Goal: Task Accomplishment & Management: Manage account settings

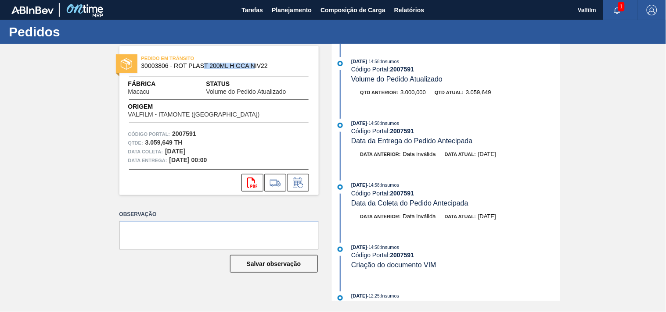
click at [256, 66] on span "30003806 - ROT PLAST 200ML H GCA NIV22" at bounding box center [220, 66] width 159 height 7
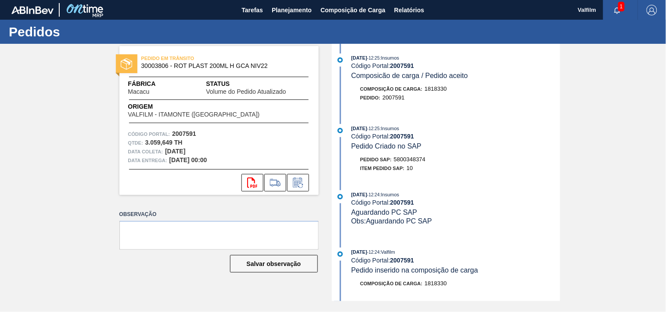
scroll to position [292, 0]
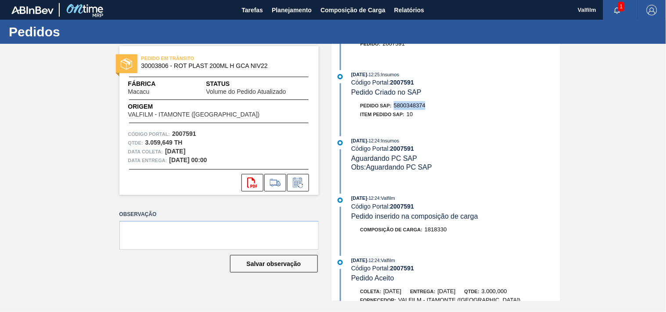
drag, startPoint x: 394, startPoint y: 107, endPoint x: 466, endPoint y: 106, distance: 72.0
click at [466, 106] on div "Pedido SAP: 5800348374" at bounding box center [456, 105] width 208 height 9
copy span "5800348374"
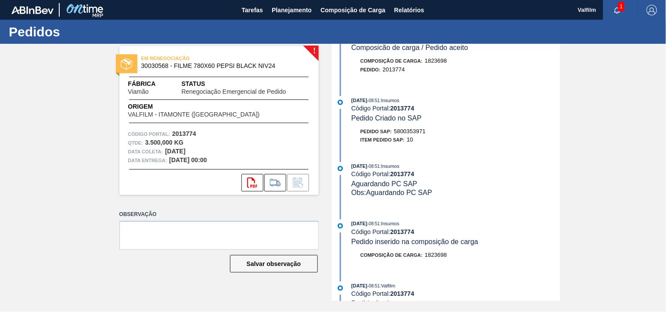
scroll to position [341, 0]
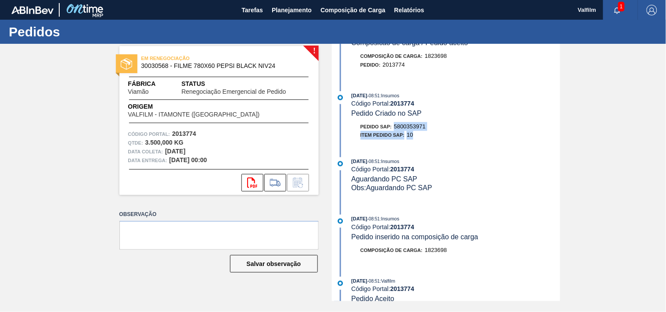
drag, startPoint x: 395, startPoint y: 133, endPoint x: 454, endPoint y: 137, distance: 58.9
click at [454, 137] on div "Pedido SAP: 5800353971 Item pedido SAP: 10" at bounding box center [456, 131] width 208 height 18
click at [447, 139] on div "Item pedido SAP: 10" at bounding box center [456, 135] width 208 height 9
drag, startPoint x: 393, startPoint y: 130, endPoint x: 460, endPoint y: 130, distance: 67.1
click at [456, 130] on div "Pedido SAP: 5800353971" at bounding box center [456, 126] width 208 height 9
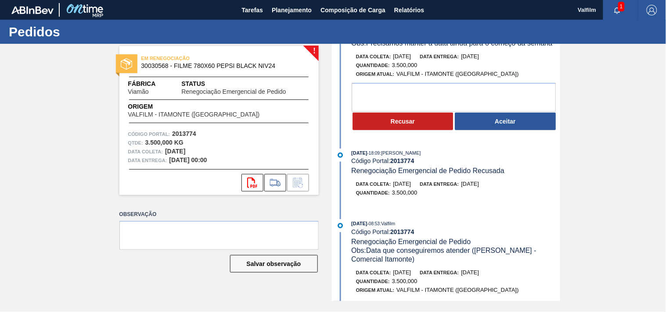
scroll to position [0, 0]
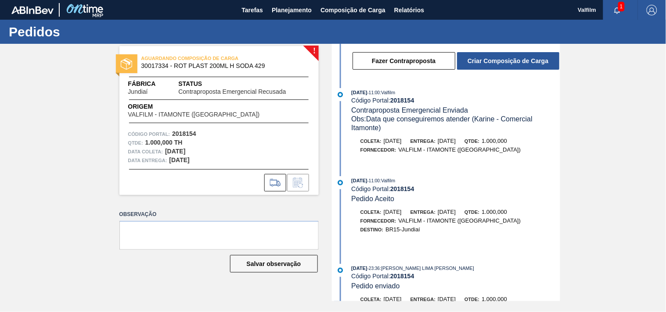
scroll to position [146, 0]
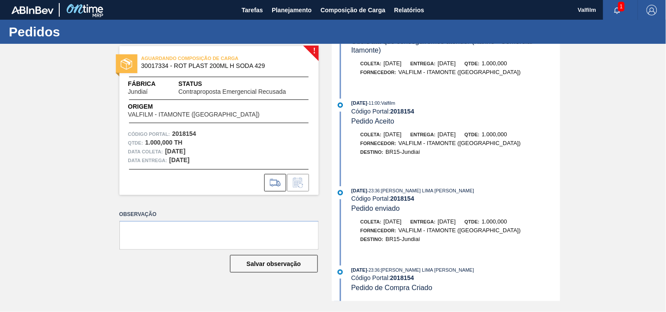
click at [413, 132] on div "Coleta: 27/09/2025 Entrega: 29/09/2025 Qtde: 1.000,000" at bounding box center [456, 134] width 208 height 9
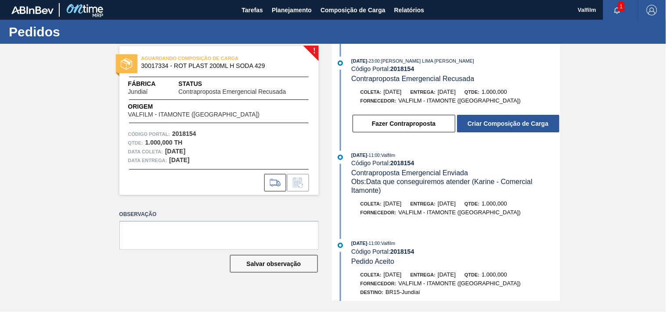
scroll to position [0, 0]
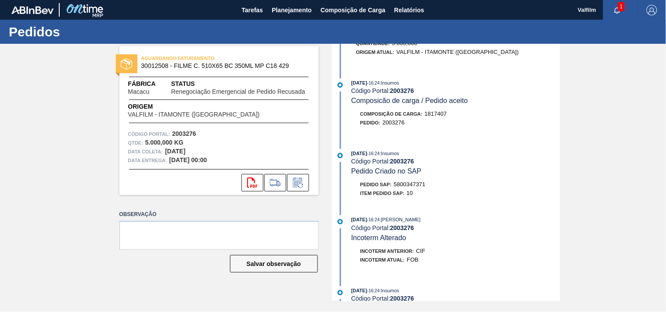
scroll to position [341, 0]
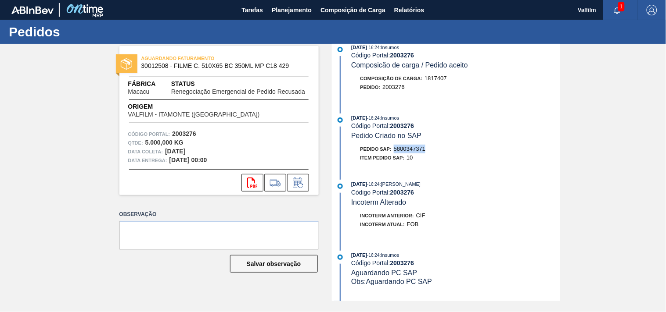
drag, startPoint x: 396, startPoint y: 152, endPoint x: 437, endPoint y: 155, distance: 41.4
click at [437, 154] on div "Pedido SAP: 5800347371" at bounding box center [456, 149] width 208 height 9
copy span "5800347371"
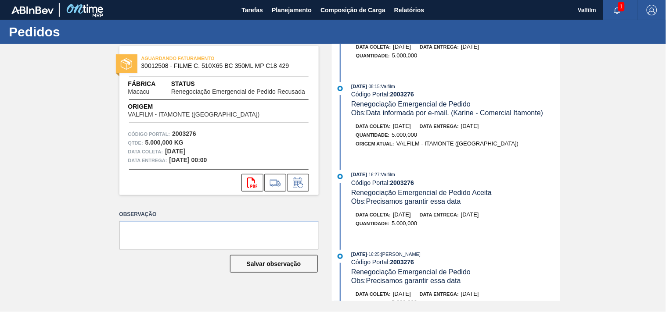
scroll to position [0, 0]
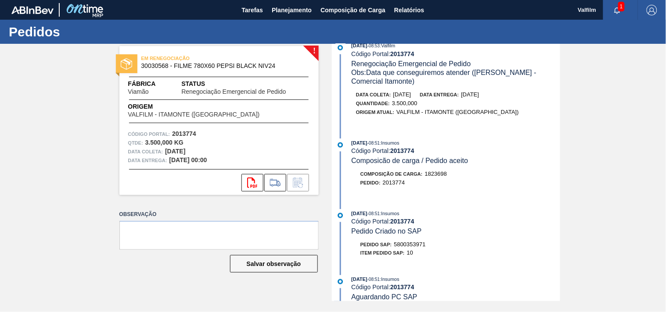
scroll to position [244, 0]
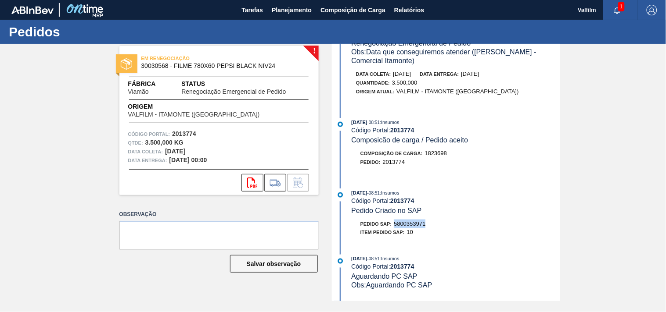
drag, startPoint x: 394, startPoint y: 229, endPoint x: 439, endPoint y: 229, distance: 45.2
click at [439, 229] on div "Pedido SAP: 5800353971" at bounding box center [456, 224] width 208 height 9
copy span "5800353971"
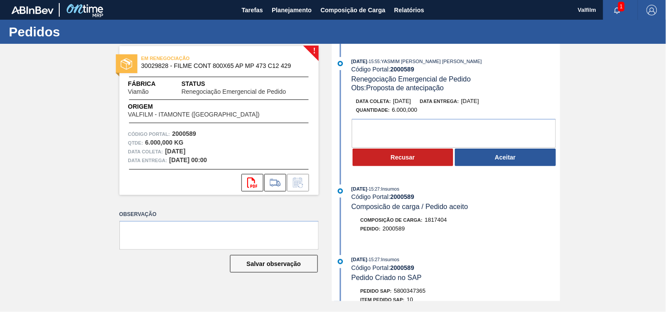
click at [472, 233] on div "Pedido : 2000589" at bounding box center [456, 229] width 208 height 9
click at [394, 163] on button "Recusar" at bounding box center [402, 158] width 101 height 18
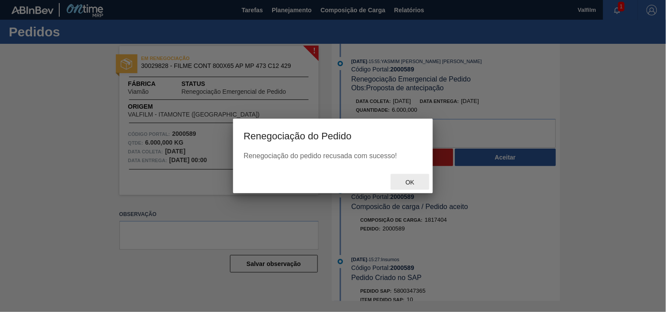
click at [408, 182] on span "Ok" at bounding box center [410, 182] width 23 height 7
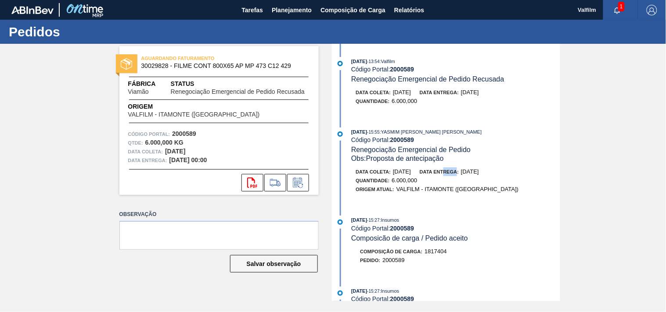
drag, startPoint x: 461, startPoint y: 176, endPoint x: 488, endPoint y: 170, distance: 27.5
click at [475, 173] on div "Data entrega: 17/09/2025" at bounding box center [449, 172] width 59 height 9
click at [479, 170] on span "[DATE]" at bounding box center [470, 172] width 18 height 7
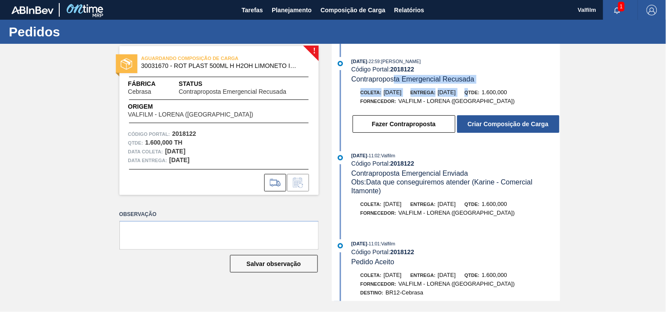
drag, startPoint x: 408, startPoint y: 85, endPoint x: 492, endPoint y: 97, distance: 84.7
click at [492, 97] on div "[DATE] 22:59 : [PERSON_NAME] Código Portal: 2018122 Contraproposta Emergencial …" at bounding box center [447, 97] width 226 height 81
click at [492, 97] on div "Qtde: 1.600,000" at bounding box center [485, 92] width 43 height 9
drag, startPoint x: 452, startPoint y: 81, endPoint x: 488, endPoint y: 82, distance: 35.6
click at [480, 82] on div "[DATE] 22:59 : [PERSON_NAME] Código Portal: 2018122 Contraproposta Emergencial …" at bounding box center [455, 70] width 208 height 27
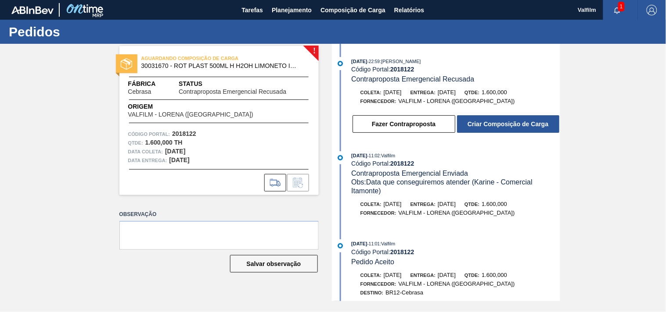
click at [488, 82] on div "[DATE] 22:59 : [PERSON_NAME] Código Portal: 2018122 Contraproposta Emergencial …" at bounding box center [455, 70] width 208 height 27
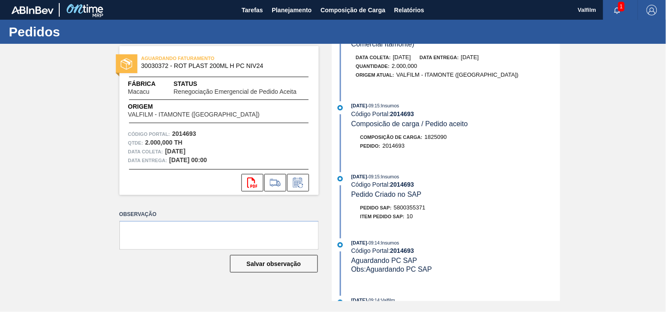
scroll to position [146, 0]
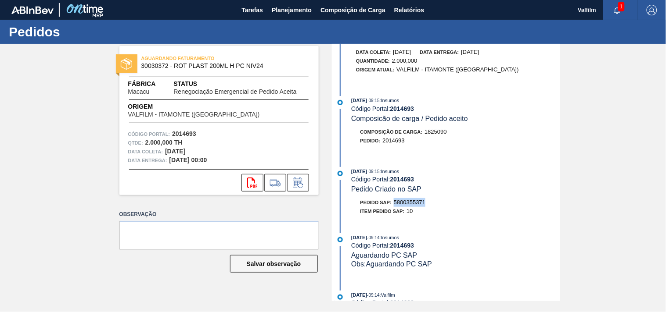
drag, startPoint x: 405, startPoint y: 205, endPoint x: 449, endPoint y: 205, distance: 44.3
click at [449, 205] on div "Pedido SAP: 5800355371" at bounding box center [456, 202] width 208 height 9
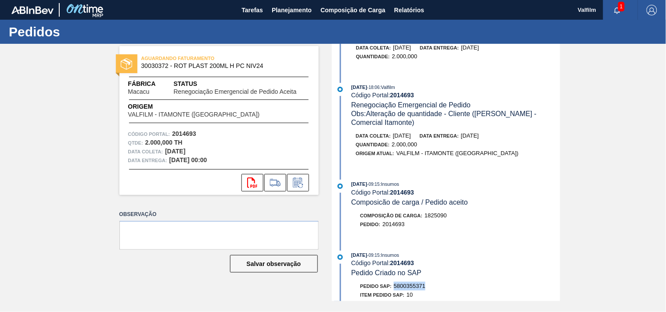
scroll to position [0, 0]
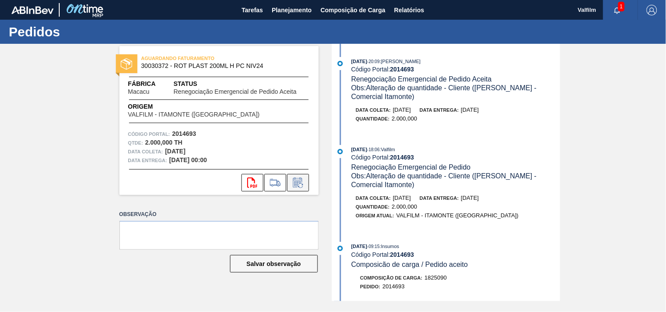
click at [298, 180] on icon at bounding box center [297, 183] width 9 height 10
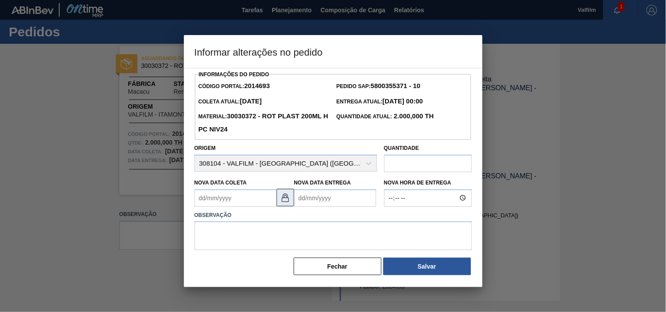
click at [288, 203] on img at bounding box center [285, 198] width 11 height 11
click at [215, 204] on Coleta2014693 "Nova Data Coleta" at bounding box center [235, 199] width 82 height 18
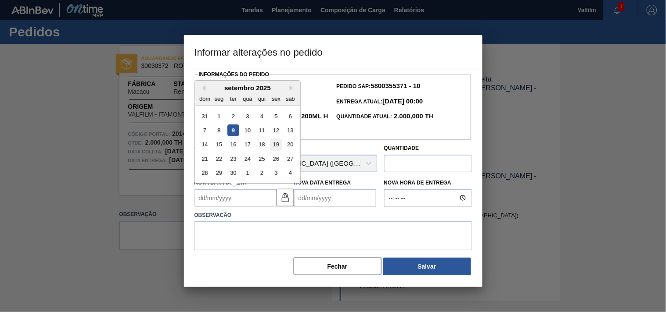
click at [280, 147] on div "19" at bounding box center [276, 145] width 12 height 12
type Coleta2014693 "[DATE]"
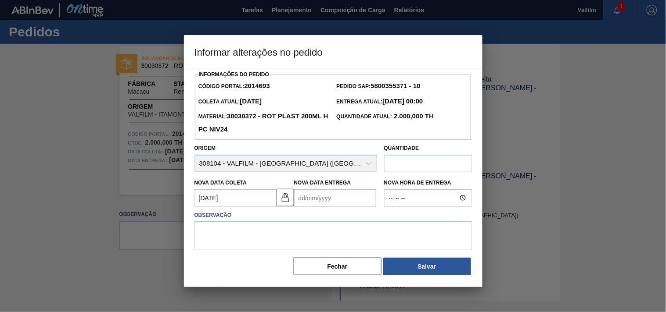
click at [327, 210] on div "Observação" at bounding box center [333, 229] width 284 height 44
click at [326, 204] on Entrega2014693 "Nova Data Entrega" at bounding box center [335, 199] width 82 height 18
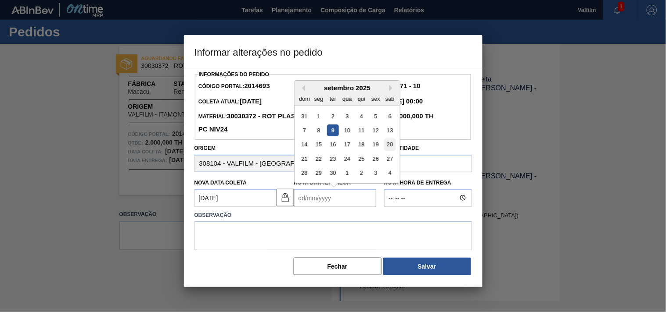
click at [391, 144] on div "20" at bounding box center [390, 145] width 12 height 12
type Entrega2014693 "20/09/2025"
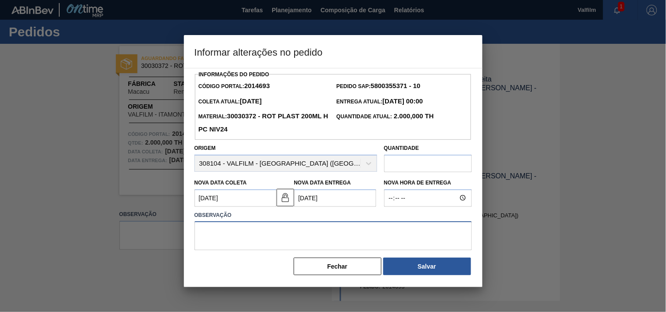
click at [294, 234] on textarea at bounding box center [332, 236] width 277 height 29
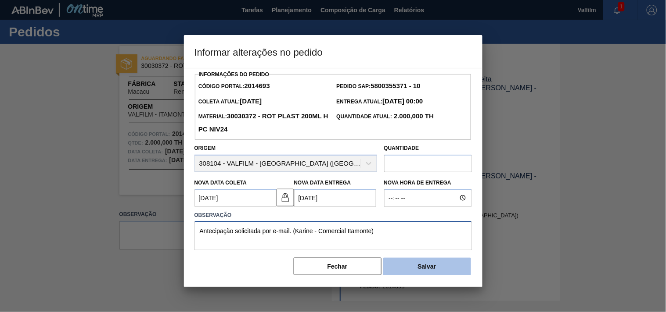
type textarea "Antecipação solicitada por e-mail. (Karine - Comercial Itamonte)"
click at [422, 269] on button "Salvar" at bounding box center [427, 267] width 88 height 18
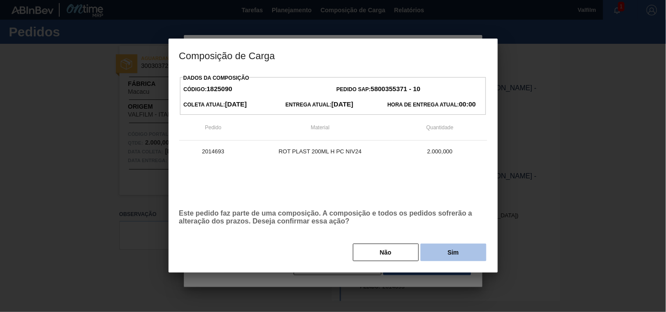
click at [445, 255] on button "Sim" at bounding box center [453, 253] width 66 height 18
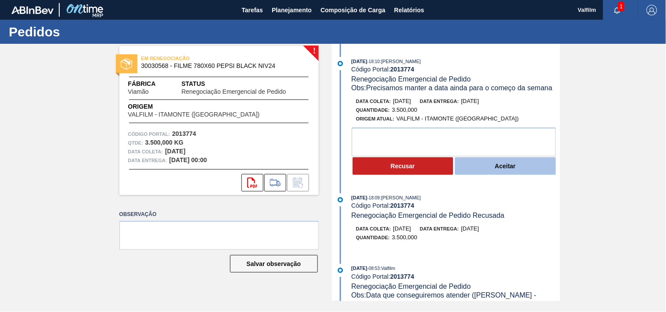
click at [500, 170] on button "Aceitar" at bounding box center [505, 167] width 101 height 18
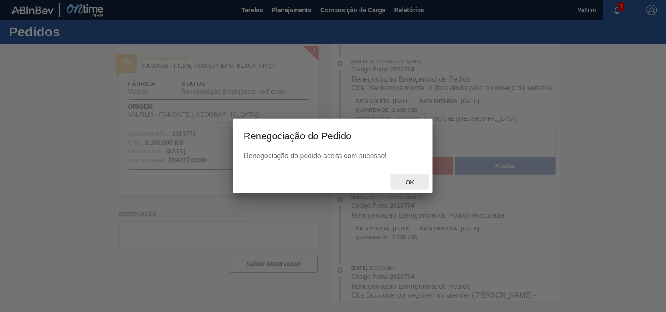
click at [405, 179] on span "Ok" at bounding box center [410, 182] width 23 height 7
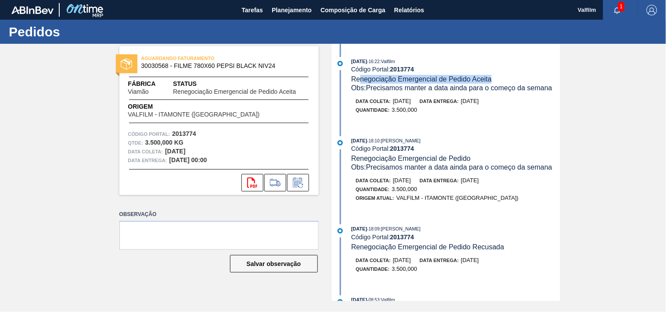
drag, startPoint x: 394, startPoint y: 77, endPoint x: 492, endPoint y: 81, distance: 98.4
click at [492, 81] on div "09/09/2025 - 16:22 : Valfilm Código Portal: 2013774 Renegociação Emergencial de…" at bounding box center [455, 75] width 208 height 36
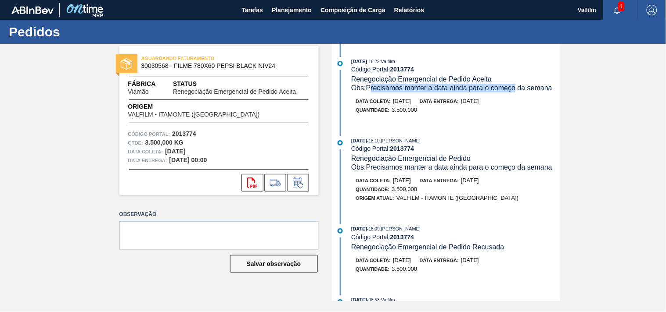
drag, startPoint x: 396, startPoint y: 84, endPoint x: 517, endPoint y: 86, distance: 120.3
click at [517, 86] on span "Obs: Precisamos manter a data ainda para o começo da semana" at bounding box center [451, 87] width 201 height 7
drag, startPoint x: 528, startPoint y: 86, endPoint x: 449, endPoint y: 86, distance: 79.0
click at [449, 86] on span "Obs: Precisamos manter a data ainda para o começo da semana" at bounding box center [451, 87] width 201 height 7
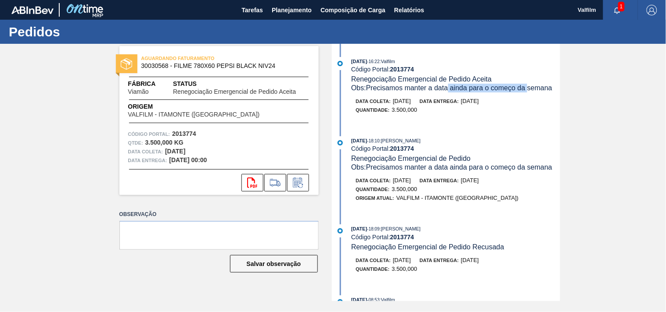
click at [449, 86] on span "Obs: Precisamos manter a data ainda para o começo da semana" at bounding box center [451, 87] width 201 height 7
drag, startPoint x: 449, startPoint y: 86, endPoint x: 488, endPoint y: 88, distance: 39.1
click at [488, 88] on span "Obs: Precisamos manter a data ainda para o começo da semana" at bounding box center [451, 87] width 201 height 7
click at [536, 93] on div "Obs: Precisamos manter a data ainda para o começo da semana" at bounding box center [455, 88] width 208 height 9
click at [614, 5] on button "button" at bounding box center [617, 10] width 28 height 12
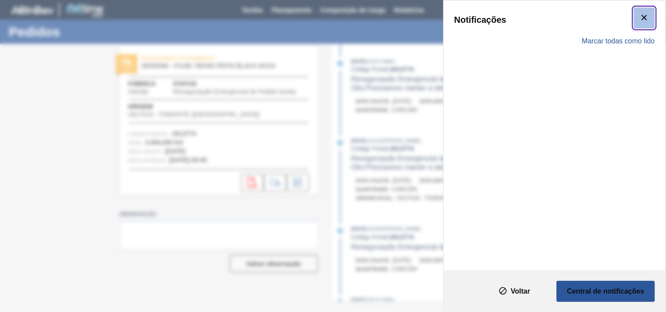
click at [647, 16] on icon "botão de ícone" at bounding box center [644, 17] width 11 height 11
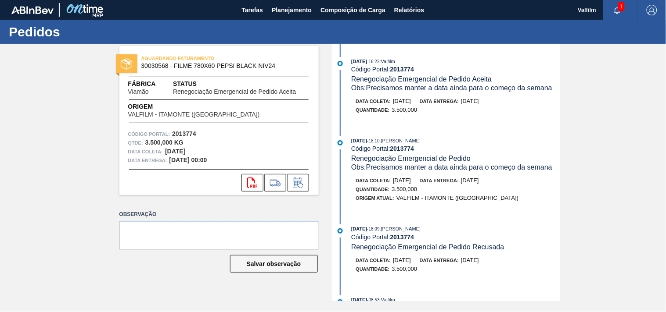
click at [593, 194] on div "AGUARDANDO FATURAMENTO 30030568 - FILME 780X60 PEPSI BLACK NIV24 Fábrica Viamão…" at bounding box center [333, 173] width 666 height 258
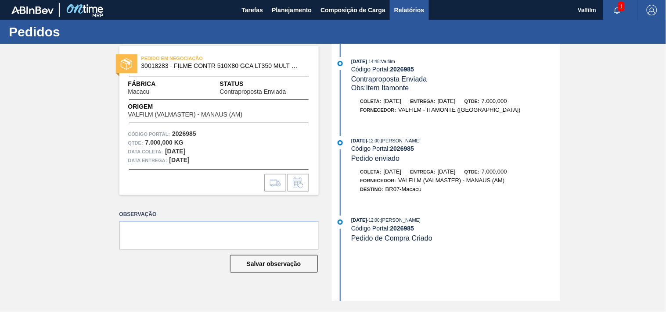
click at [407, 14] on span "Relatórios" at bounding box center [409, 10] width 30 height 11
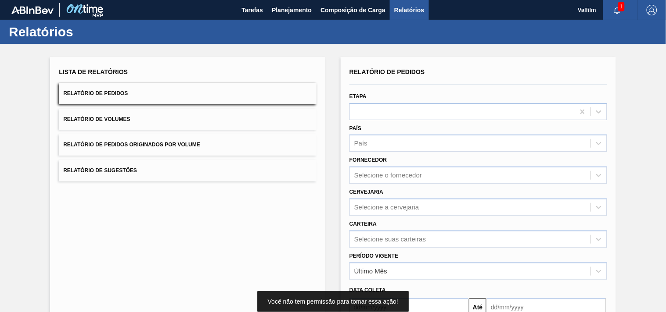
click at [416, 97] on div "Etapa" at bounding box center [478, 105] width 258 height 30
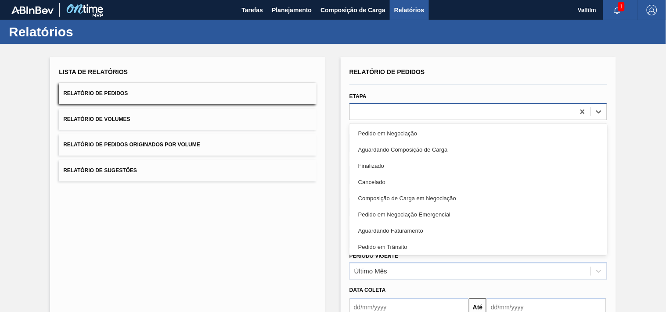
click at [415, 105] on div at bounding box center [462, 111] width 225 height 13
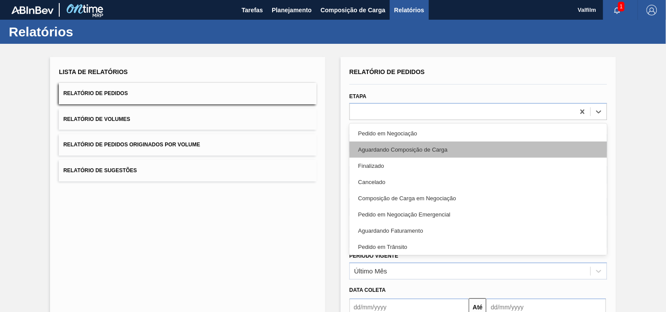
click at [460, 142] on div "Aguardando Composição de Carga" at bounding box center [478, 150] width 258 height 16
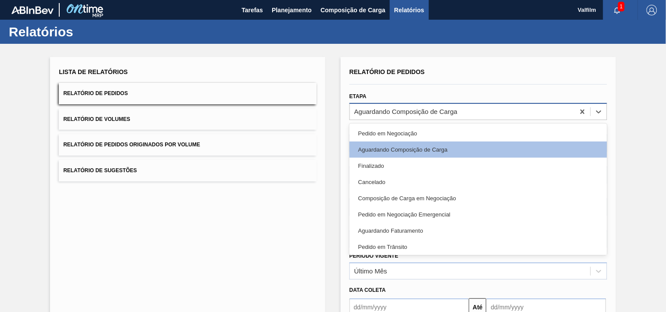
click at [442, 116] on div "Aguardando Composição de Carga" at bounding box center [462, 111] width 225 height 13
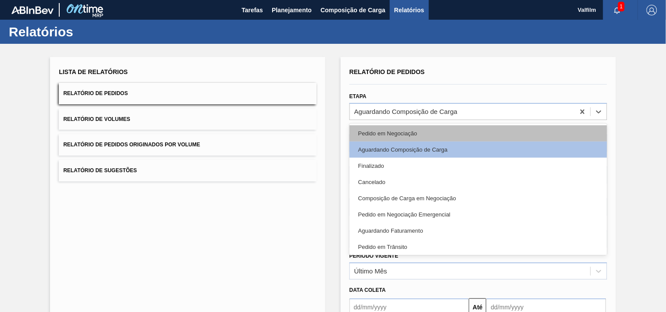
click at [445, 133] on div "Pedido em Negociação" at bounding box center [478, 134] width 258 height 16
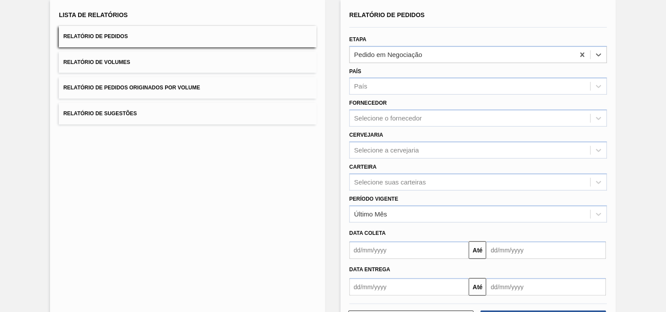
scroll to position [91, 0]
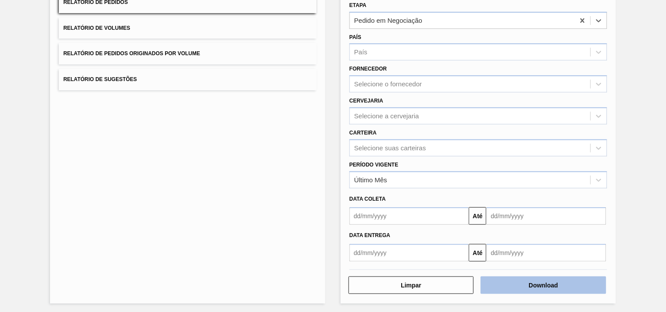
click at [533, 284] on button "Download" at bounding box center [543, 286] width 125 height 18
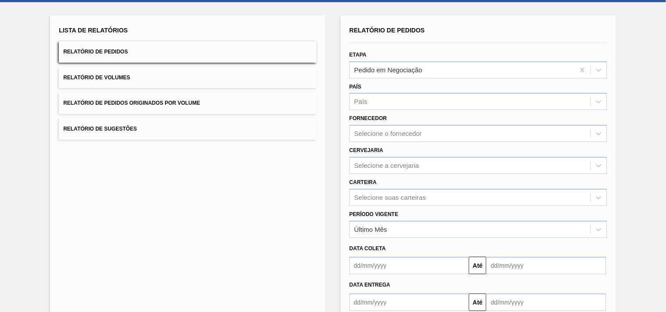
scroll to position [0, 0]
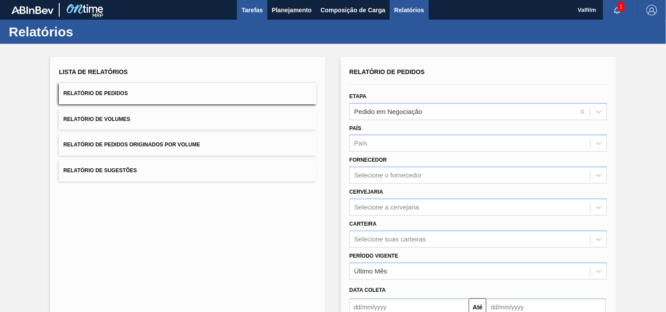
click at [247, 13] on span "Tarefas" at bounding box center [252, 10] width 22 height 11
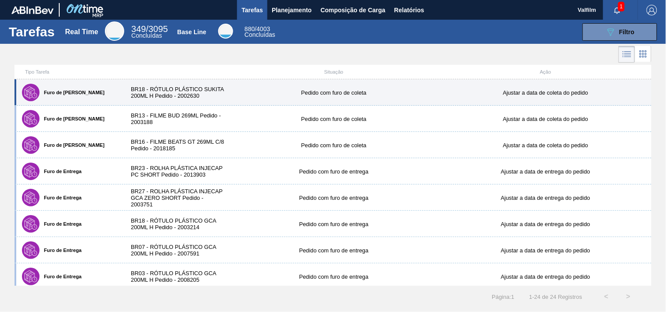
click at [324, 96] on div "Furo de Coleta BR18 - RÓTULO PLÁSTICO SUKITA 200ML H Pedido - 2002630 Pedido co…" at bounding box center [332, 92] width 637 height 26
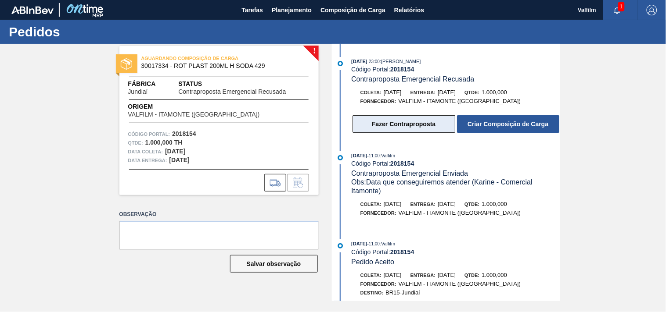
click at [404, 128] on button "Fazer Contraproposta" at bounding box center [403, 124] width 103 height 18
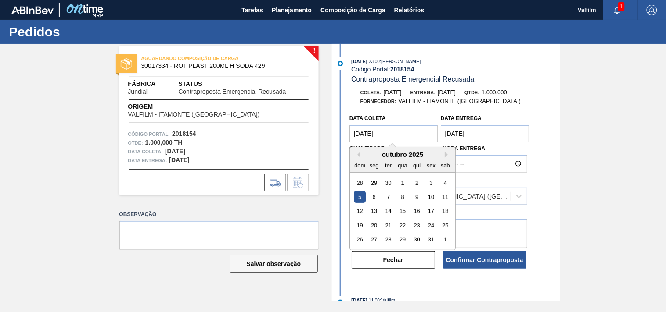
click at [420, 140] on coleta "[DATE]" at bounding box center [393, 134] width 89 height 18
click at [351, 240] on div "outubro 2025 dom seg ter qua qui sex sab 28 29 30 1 2 3 4 5 6 7 8 9 10 11 12 13…" at bounding box center [402, 198] width 105 height 103
click at [359, 240] on div "26" at bounding box center [360, 240] width 12 height 12
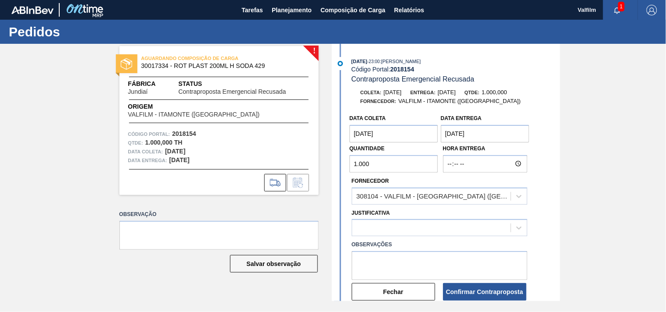
click at [467, 130] on entrega "[DATE]" at bounding box center [485, 134] width 89 height 18
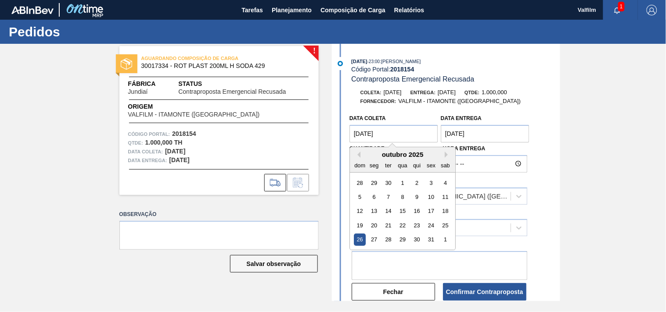
click at [369, 139] on coleta "26/10/2025" at bounding box center [393, 134] width 89 height 18
click at [358, 157] on button "Previous Month" at bounding box center [357, 155] width 6 height 6
click at [431, 224] on div "26" at bounding box center [431, 226] width 12 height 12
type coleta "[DATE]"
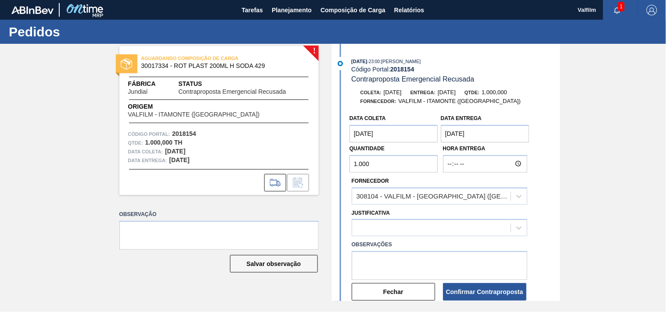
click at [458, 135] on entrega "[DATE]" at bounding box center [485, 134] width 89 height 18
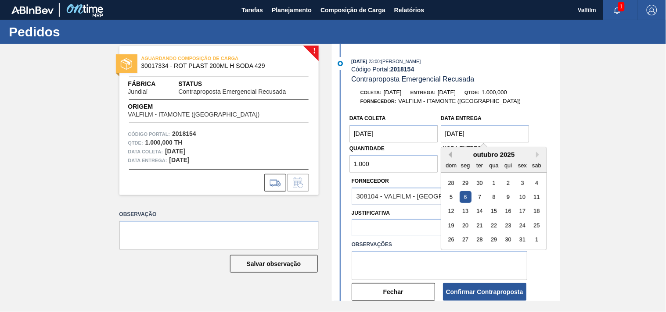
click at [449, 157] on button "Previous Month" at bounding box center [448, 155] width 6 height 6
click at [535, 229] on div "27" at bounding box center [537, 226] width 12 height 12
type entrega "[DATE]"
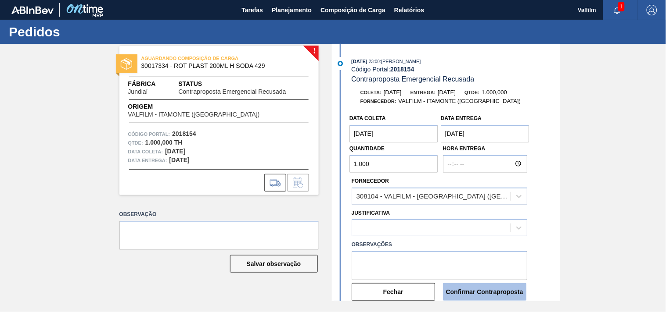
click at [480, 294] on button "Confirmar Contraproposta" at bounding box center [484, 293] width 83 height 18
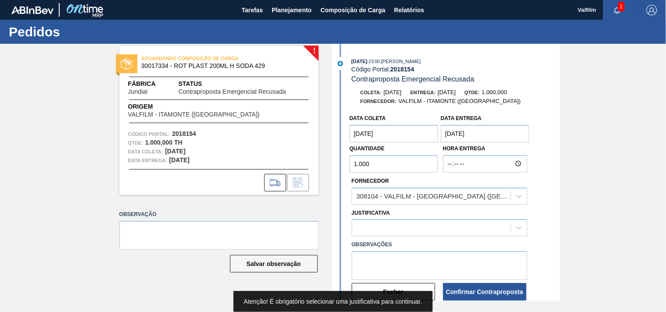
click at [381, 219] on div "Justificativa" at bounding box center [440, 222] width 176 height 30
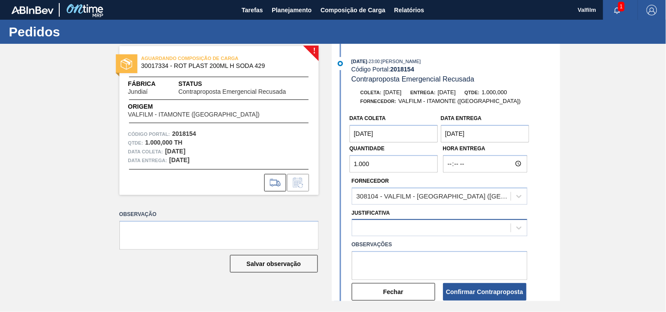
click at [382, 223] on div at bounding box center [431, 228] width 158 height 13
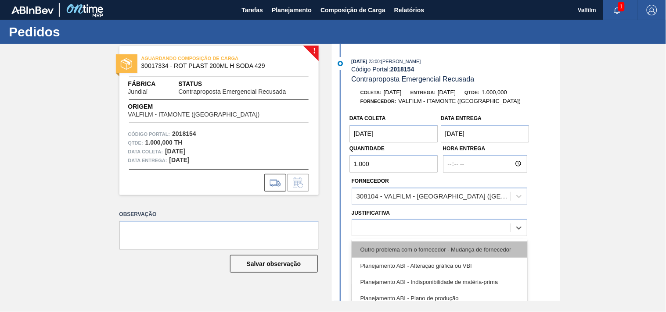
scroll to position [49, 0]
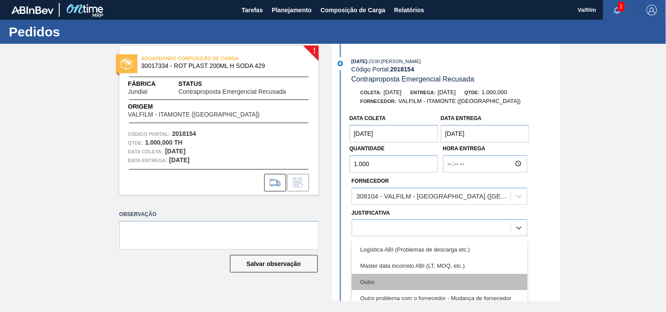
click at [393, 281] on div "Outro" at bounding box center [440, 282] width 176 height 16
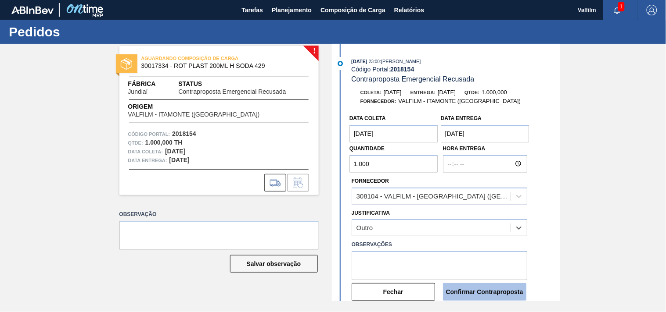
click at [477, 291] on button "Confirmar Contraproposta" at bounding box center [484, 293] width 83 height 18
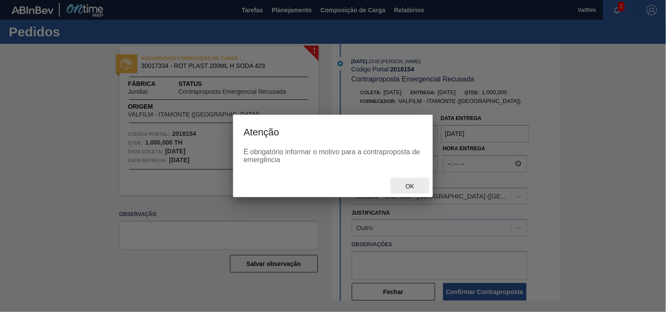
click at [409, 183] on span "Ok" at bounding box center [410, 186] width 23 height 7
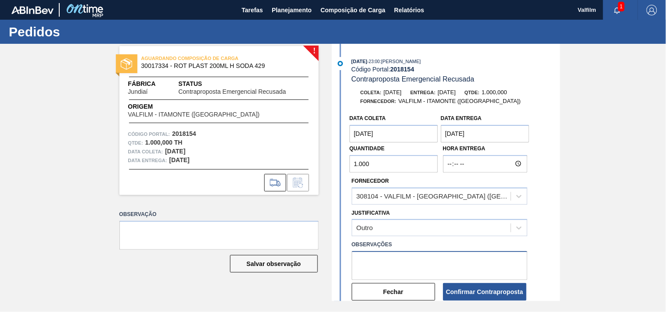
click at [405, 255] on textarea at bounding box center [440, 265] width 176 height 29
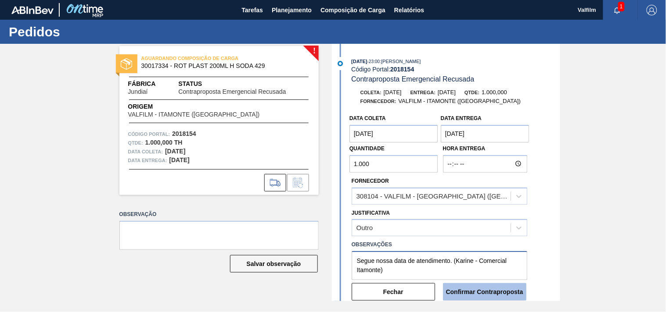
type textarea "Segue nossa data de atendimento. (Karine - Comercial Itamonte)"
click at [481, 295] on button "Confirmar Contraproposta" at bounding box center [484, 293] width 83 height 18
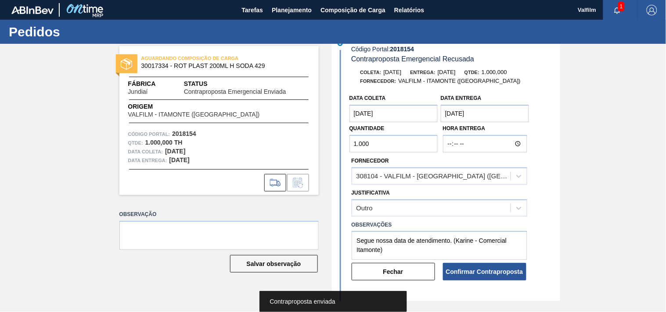
scroll to position [195, 0]
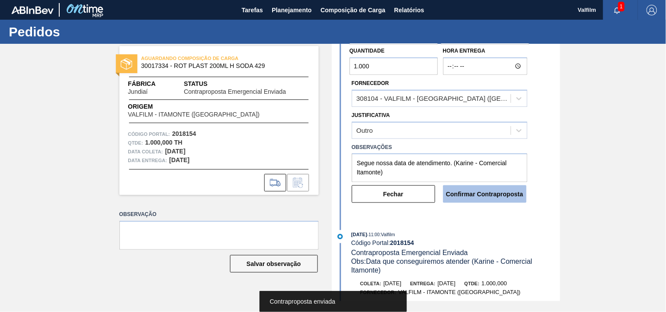
click at [472, 194] on button "Confirmar Contraproposta" at bounding box center [484, 195] width 83 height 18
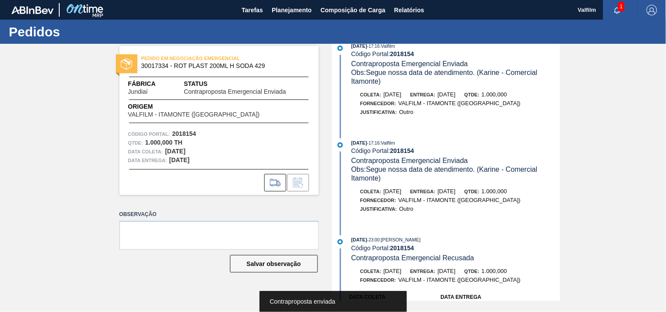
scroll to position [0, 0]
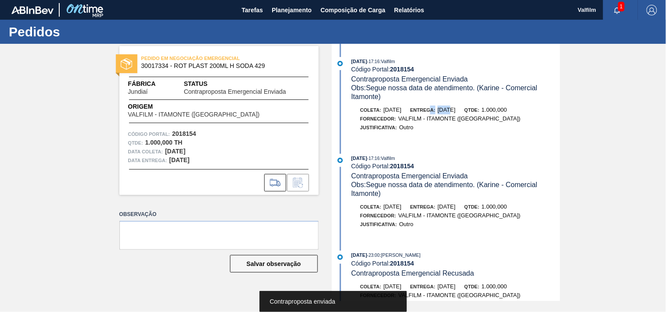
drag, startPoint x: 461, startPoint y: 108, endPoint x: 467, endPoint y: 108, distance: 5.7
click at [456, 108] on div "Entrega: 27/09/2025" at bounding box center [432, 110] width 45 height 9
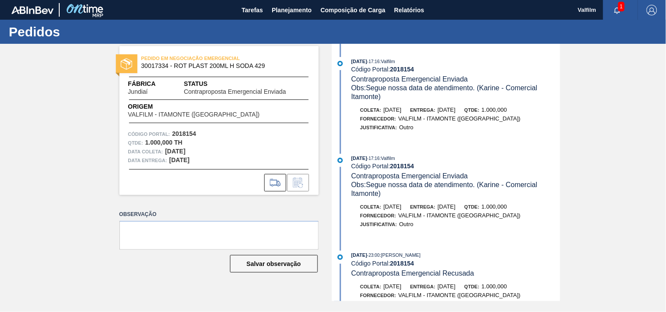
click at [456, 108] on span "[DATE]" at bounding box center [447, 110] width 18 height 7
drag, startPoint x: 381, startPoint y: 108, endPoint x: 457, endPoint y: 111, distance: 76.4
click at [457, 111] on div "Coleta: 26/09/2025 Entrega: 27/09/2025 Qtde: 1.000,000" at bounding box center [456, 110] width 208 height 9
click at [507, 136] on div "Coleta: 26/09/2025 Entrega: 27/09/2025 Qtde: 1.000,000 Fornecedor: VALFILM - IT…" at bounding box center [447, 121] width 226 height 31
drag, startPoint x: 420, startPoint y: 113, endPoint x: 477, endPoint y: 116, distance: 56.3
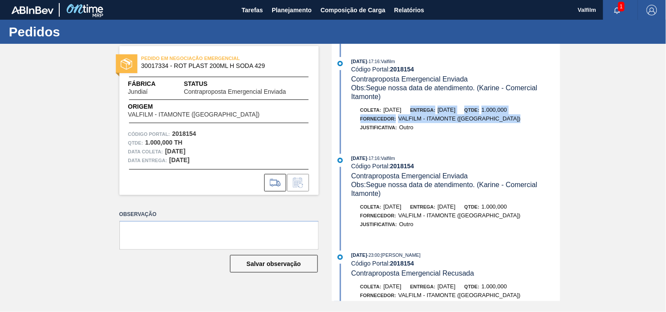
click at [477, 116] on div "Coleta: 26/09/2025 Entrega: 27/09/2025 Qtde: 1.000,000 Fornecedor: VALFILM - IT…" at bounding box center [456, 119] width 208 height 26
click at [477, 116] on div "Fornecedor: VALFILM - ITAMONTE (MG)" at bounding box center [456, 119] width 208 height 9
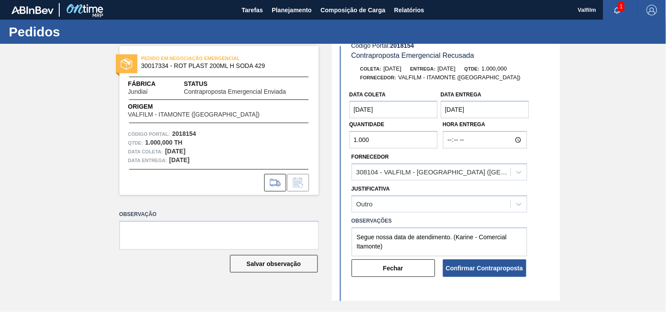
scroll to position [146, 0]
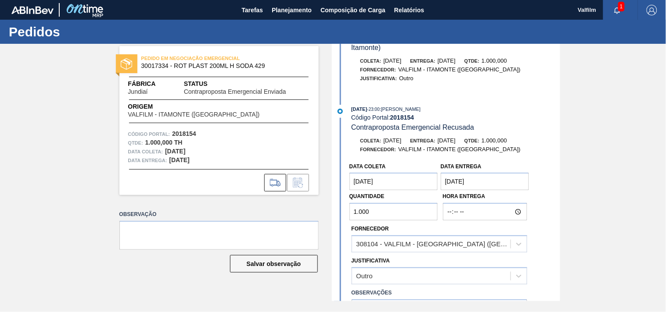
click at [484, 190] on entrega "[DATE]" at bounding box center [485, 182] width 89 height 18
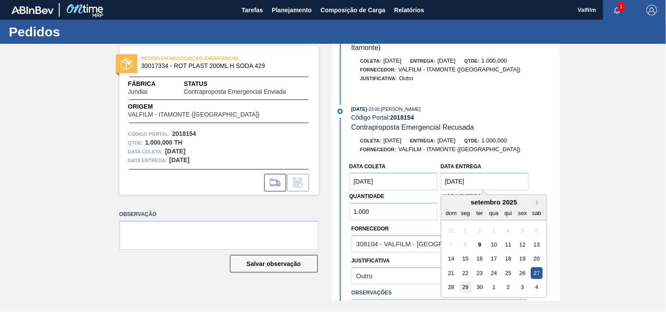
click at [466, 293] on div "29" at bounding box center [465, 288] width 12 height 12
type entrega "[DATE]"
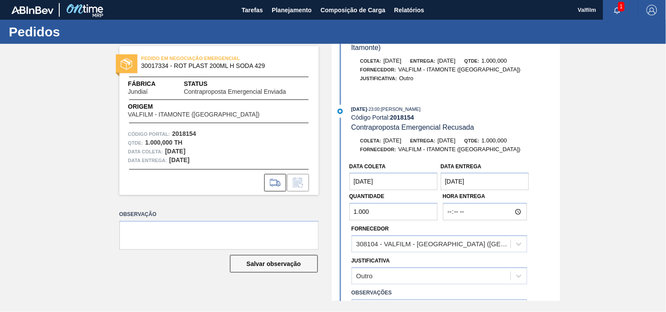
click at [380, 188] on coleta "[DATE]" at bounding box center [393, 182] width 89 height 18
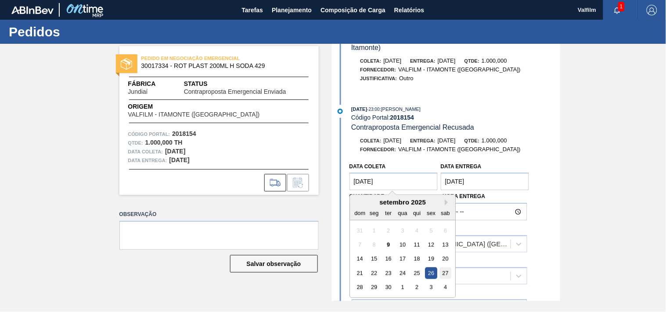
click at [442, 275] on div "27" at bounding box center [445, 274] width 12 height 12
type coleta "[DATE]"
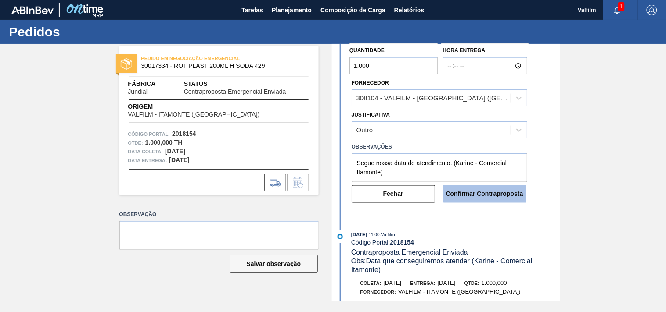
click at [484, 201] on button "Confirmar Contraproposta" at bounding box center [484, 195] width 83 height 18
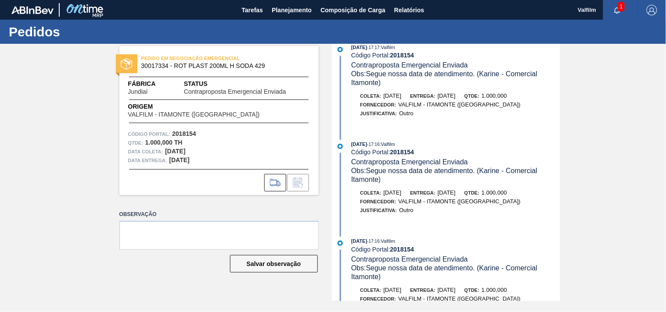
scroll to position [0, 0]
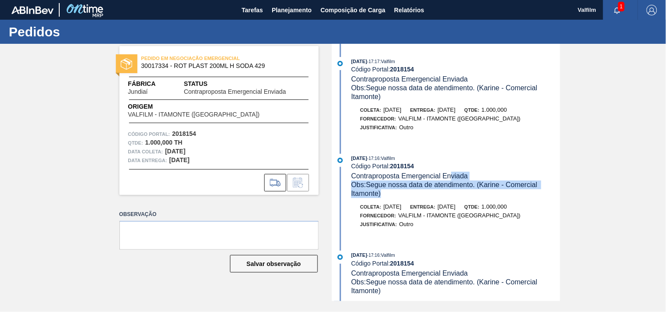
drag, startPoint x: 450, startPoint y: 174, endPoint x: 476, endPoint y: 207, distance: 41.5
click at [476, 207] on div "[DATE] 17:16 : Valfilm Código Portal: 2018154 Contraproposta Emergencial Enviad…" at bounding box center [447, 196] width 226 height 84
click at [456, 207] on span "[DATE]" at bounding box center [447, 207] width 18 height 7
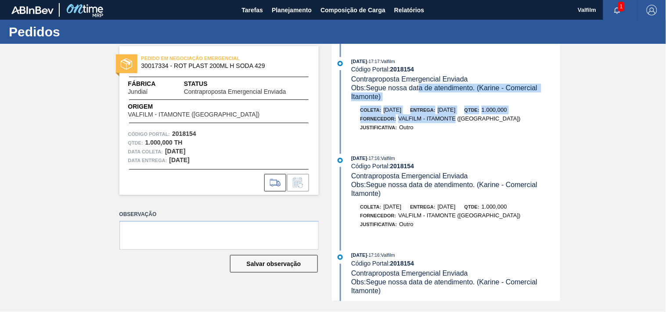
drag, startPoint x: 446, startPoint y: 104, endPoint x: 455, endPoint y: 119, distance: 16.9
click at [455, 119] on div "[DATE] 17:17 : Valfilm Código Portal: 2018154 Contraproposta Emergencial Enviad…" at bounding box center [447, 99] width 226 height 84
click at [455, 119] on span "VALFILM - ITAMONTE ([GEOGRAPHIC_DATA])" at bounding box center [459, 118] width 122 height 7
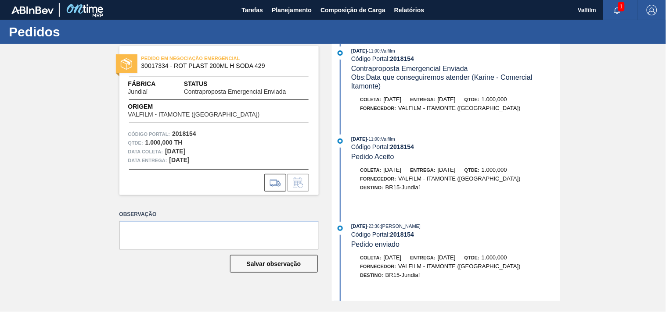
scroll to position [427, 0]
